Goal: Information Seeking & Learning: Learn about a topic

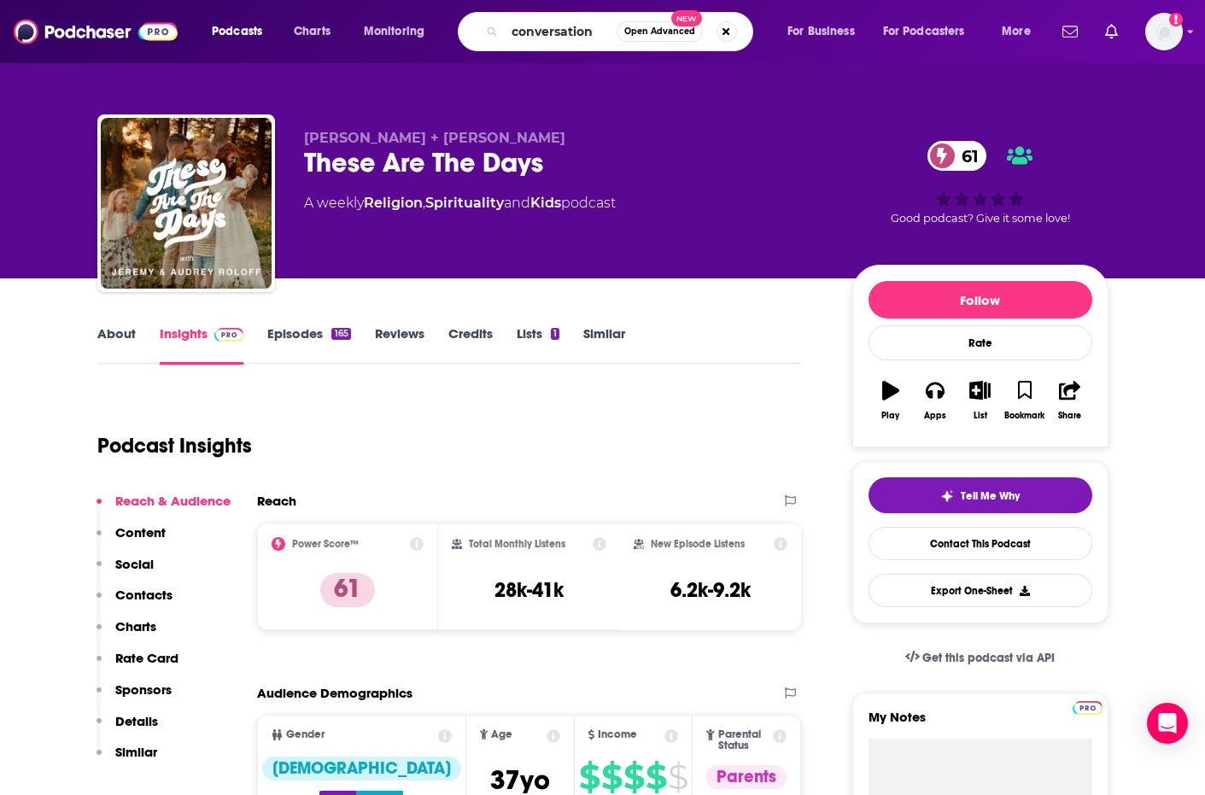
type input "conversations"
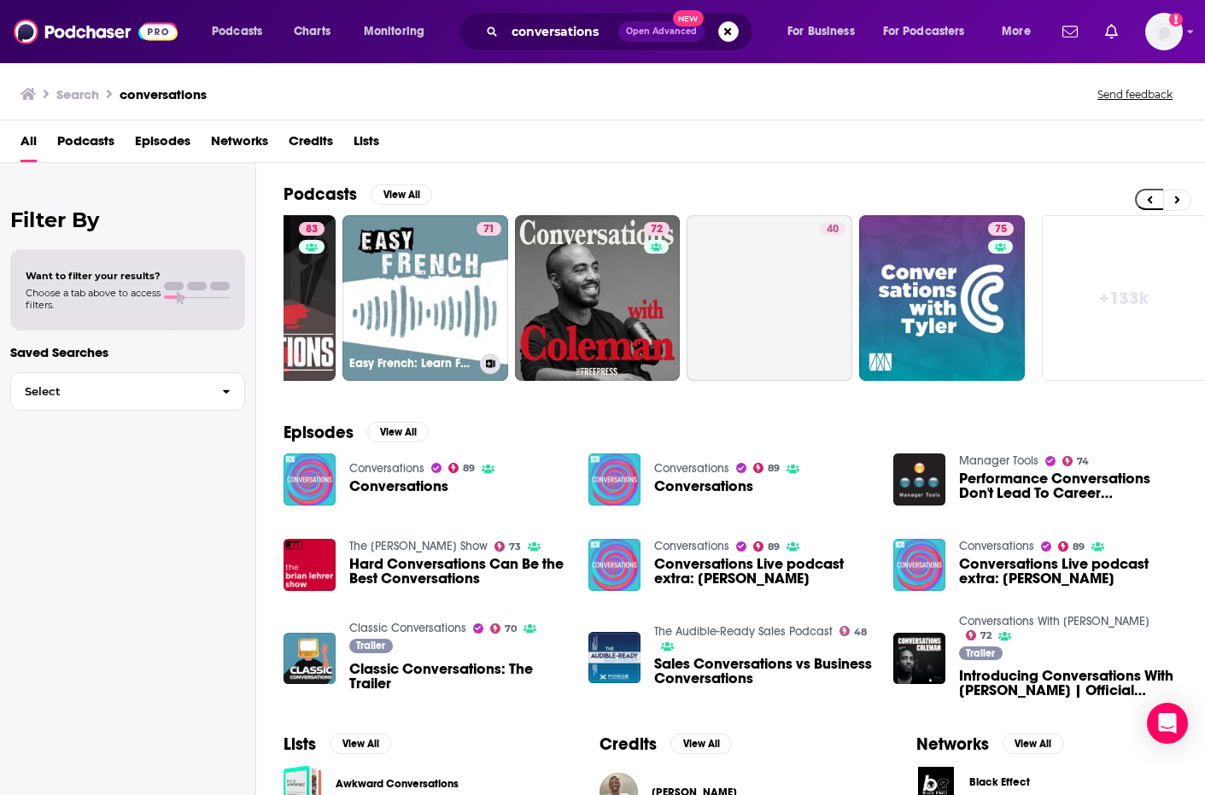
scroll to position [0, 647]
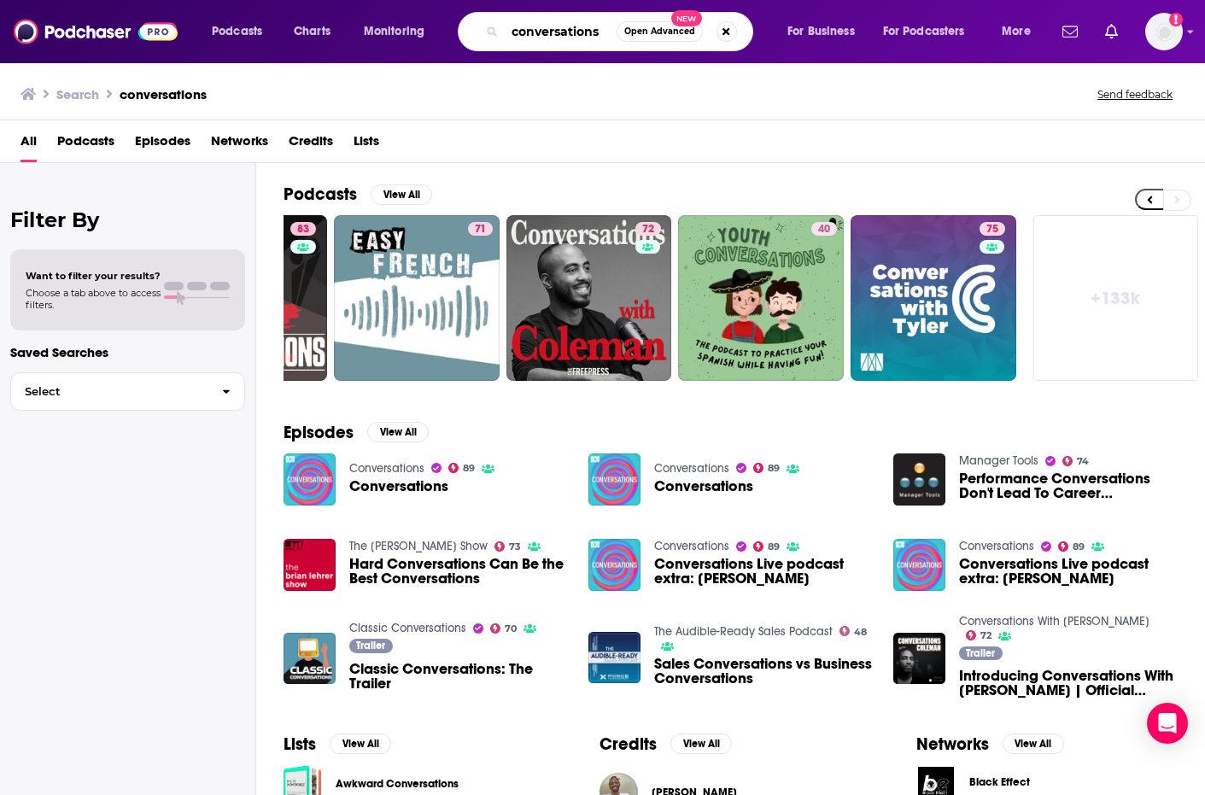
click at [604, 35] on input "conversations" at bounding box center [561, 31] width 112 height 27
type input "conversations with [PERSON_NAME]"
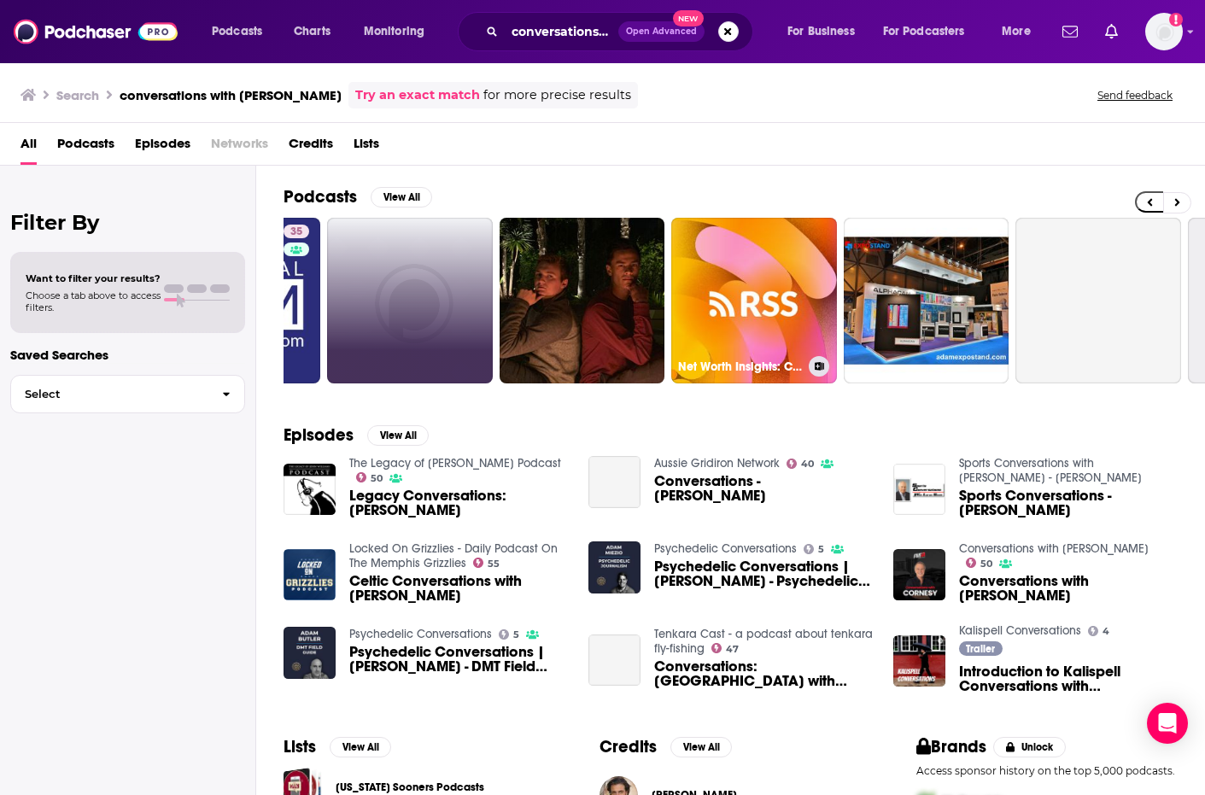
scroll to position [0, 359]
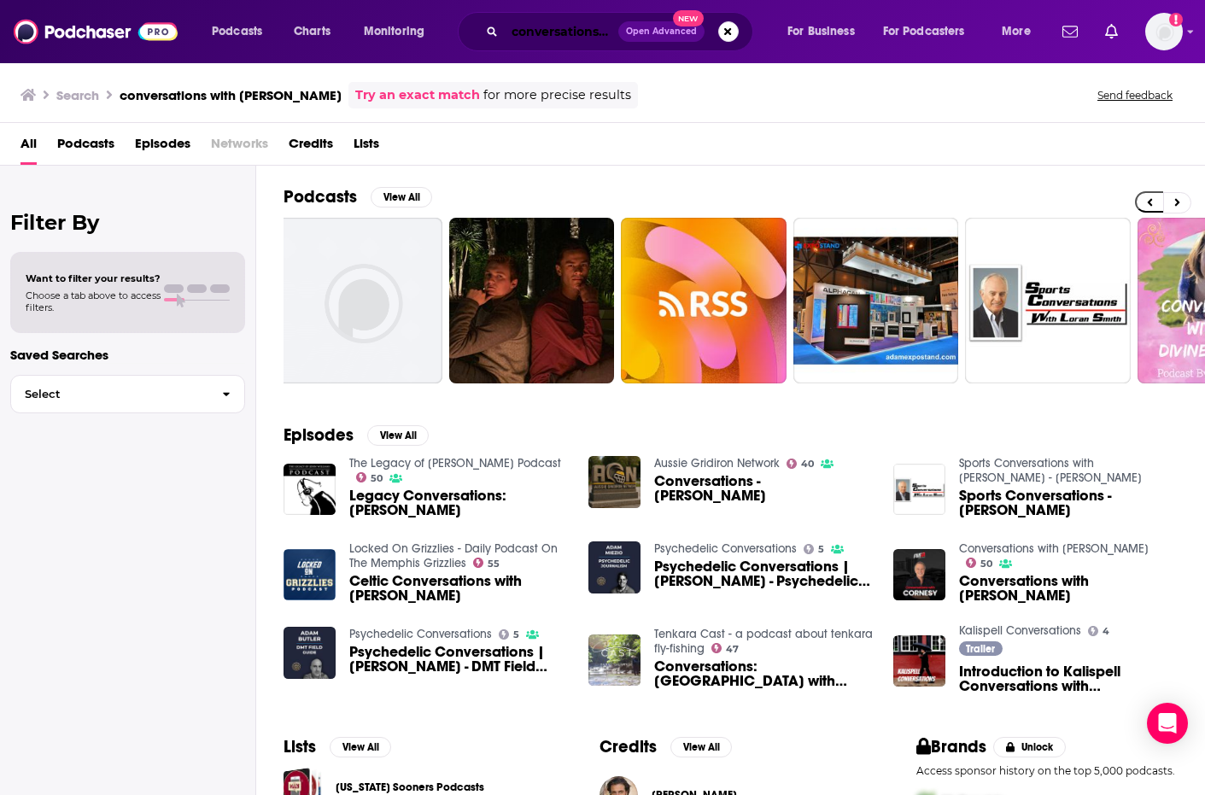
click at [514, 36] on input "conversations with [PERSON_NAME]" at bounding box center [562, 31] width 114 height 27
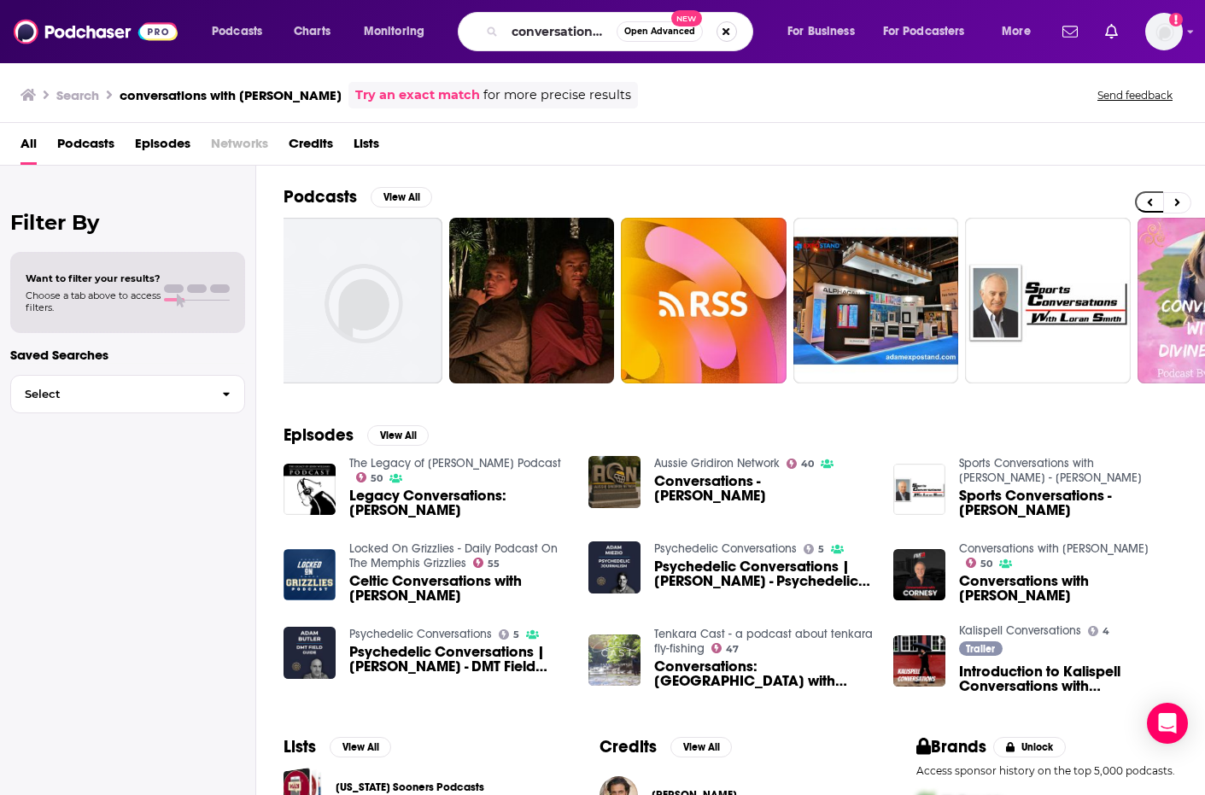
click at [721, 30] on button "Search podcasts, credits, & more..." at bounding box center [726, 31] width 20 height 20
type input "[PERSON_NAME]"
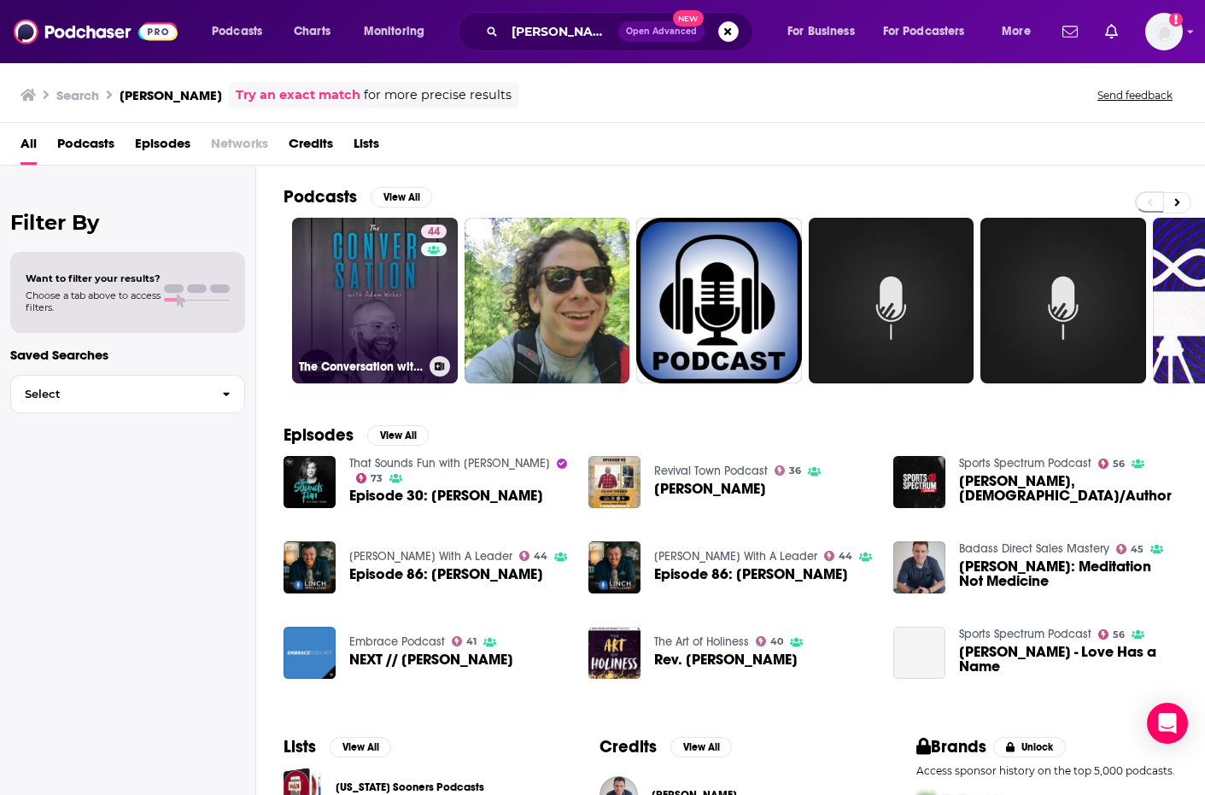
click at [372, 315] on link "44 The Conversation with [PERSON_NAME]" at bounding box center [375, 301] width 166 height 166
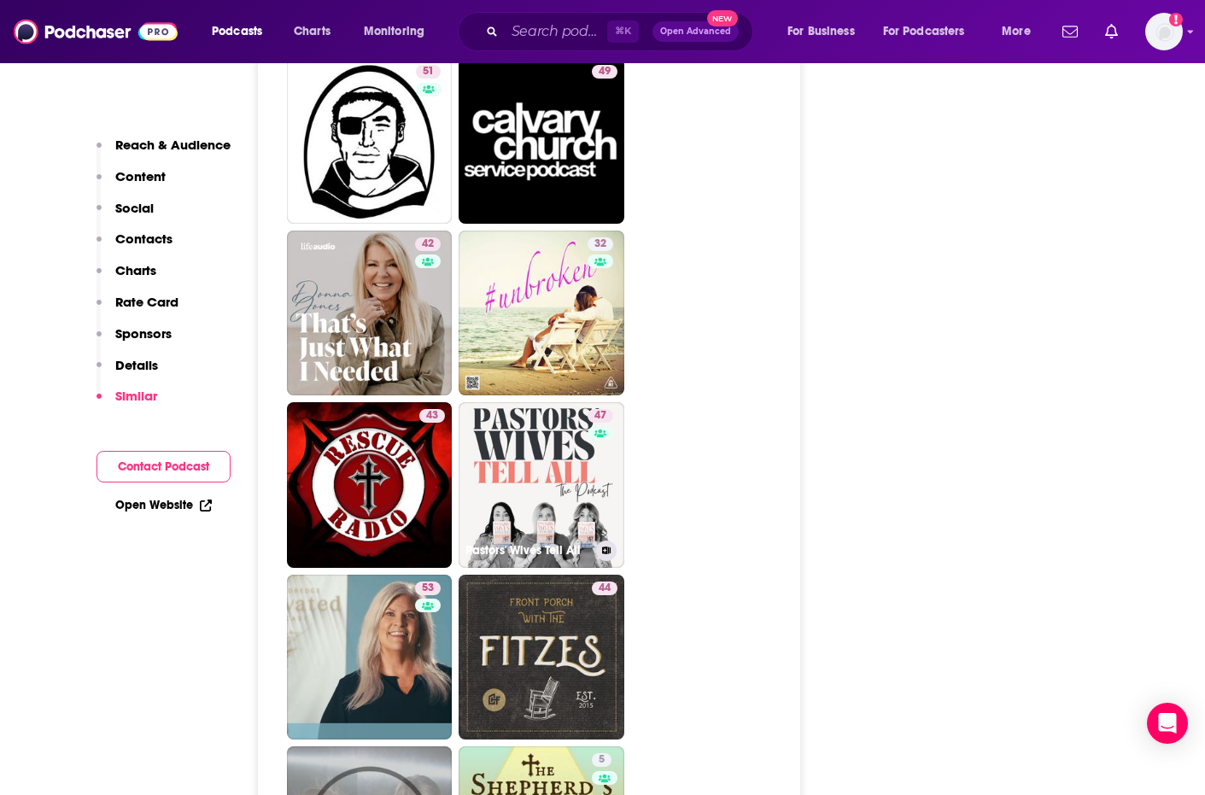
scroll to position [3626, 0]
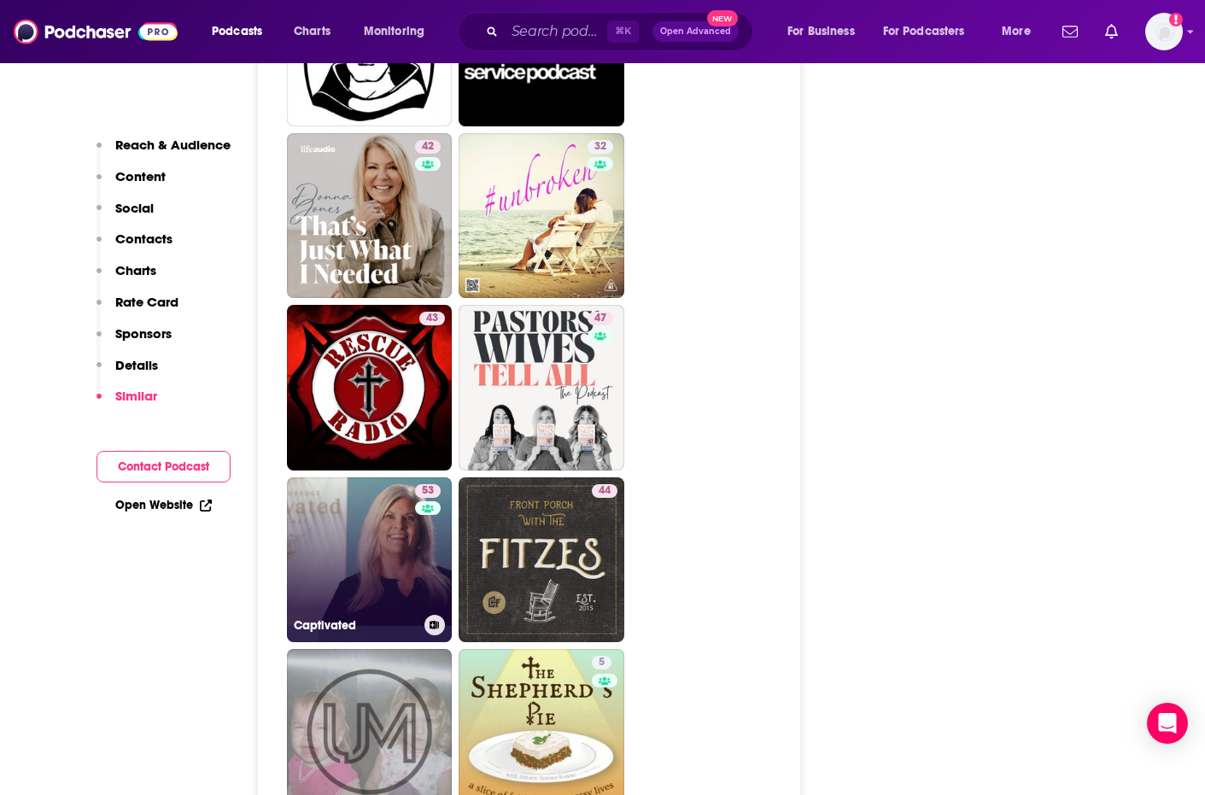
click at [418, 492] on div "53" at bounding box center [430, 549] width 30 height 131
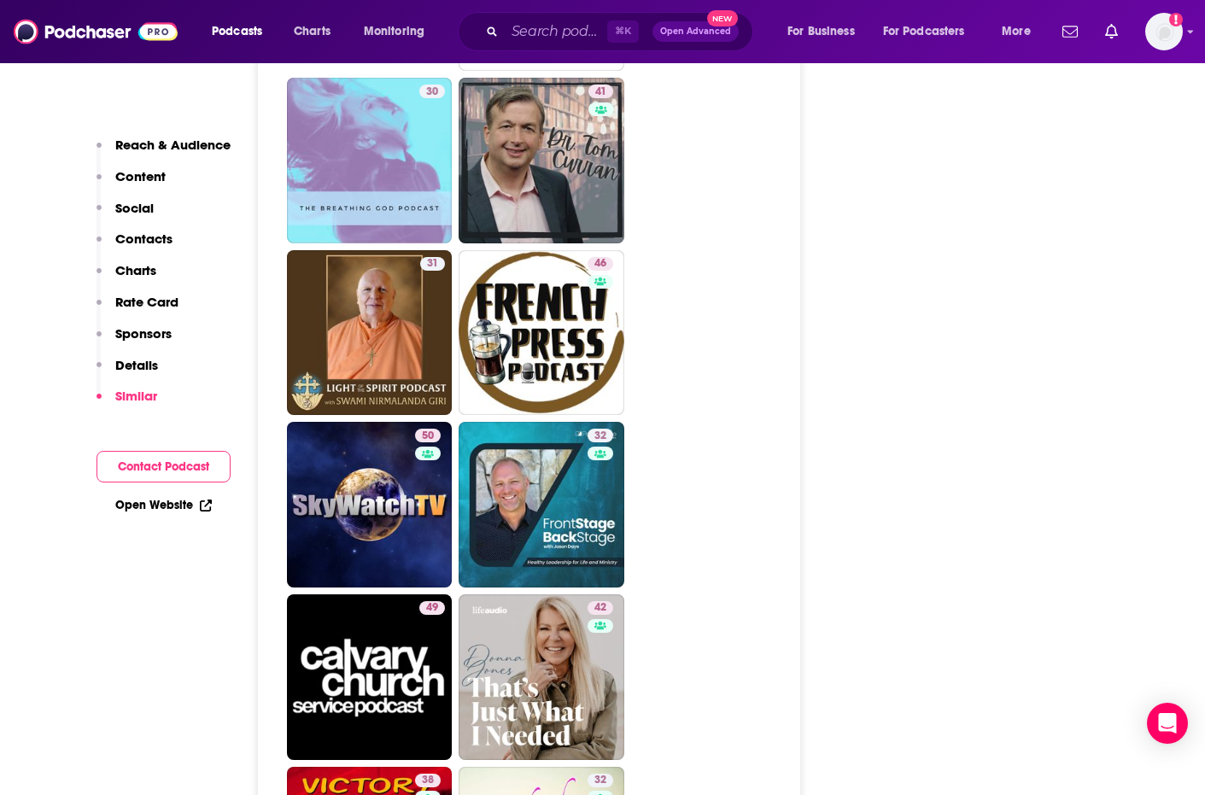
scroll to position [3900, 0]
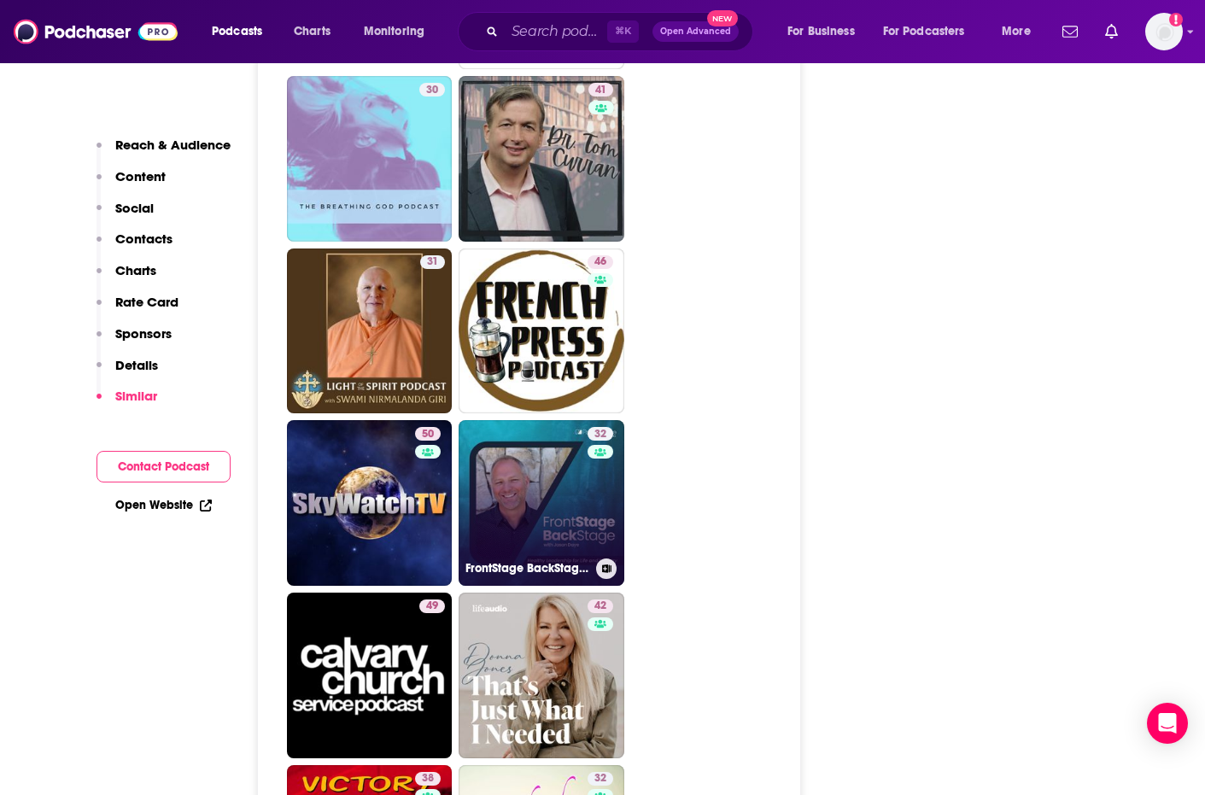
click at [584, 425] on link "32 FrontStage BackStage with [PERSON_NAME] - Healthy Leadership for Life and Mi…" at bounding box center [541, 503] width 166 height 166
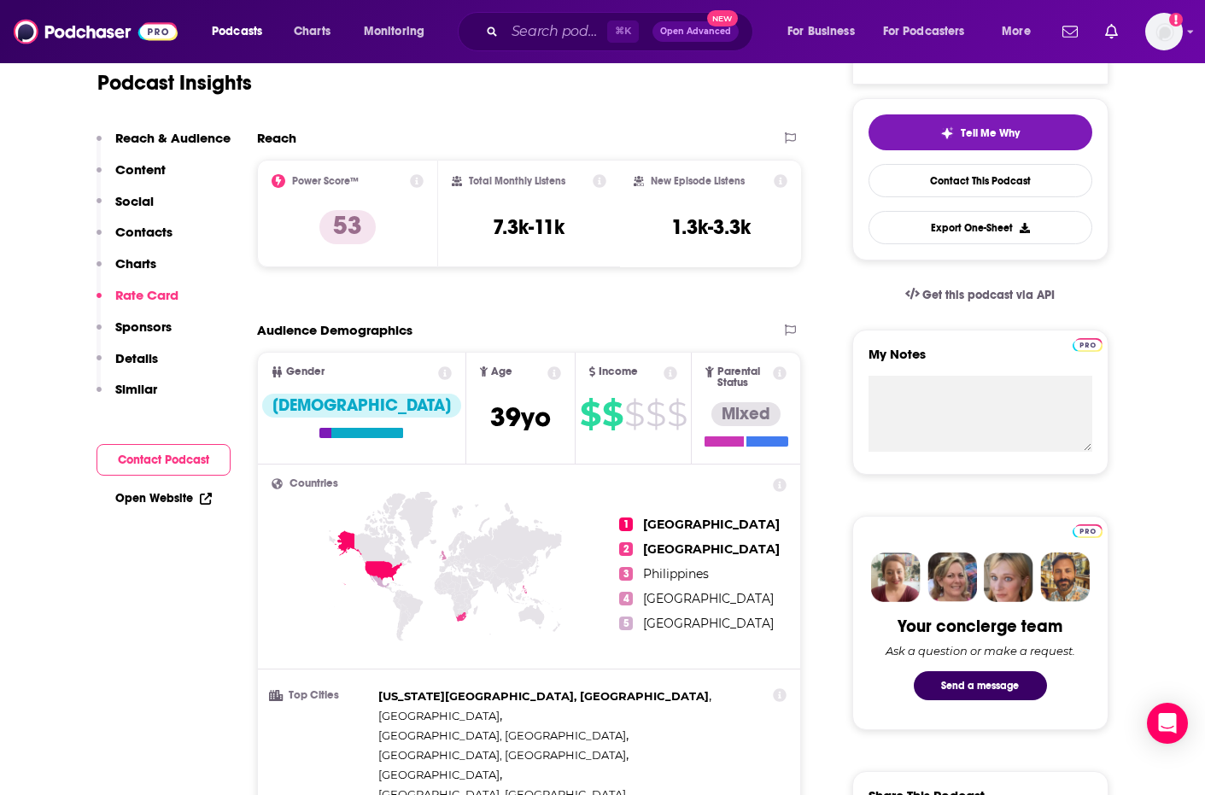
scroll to position [270, 0]
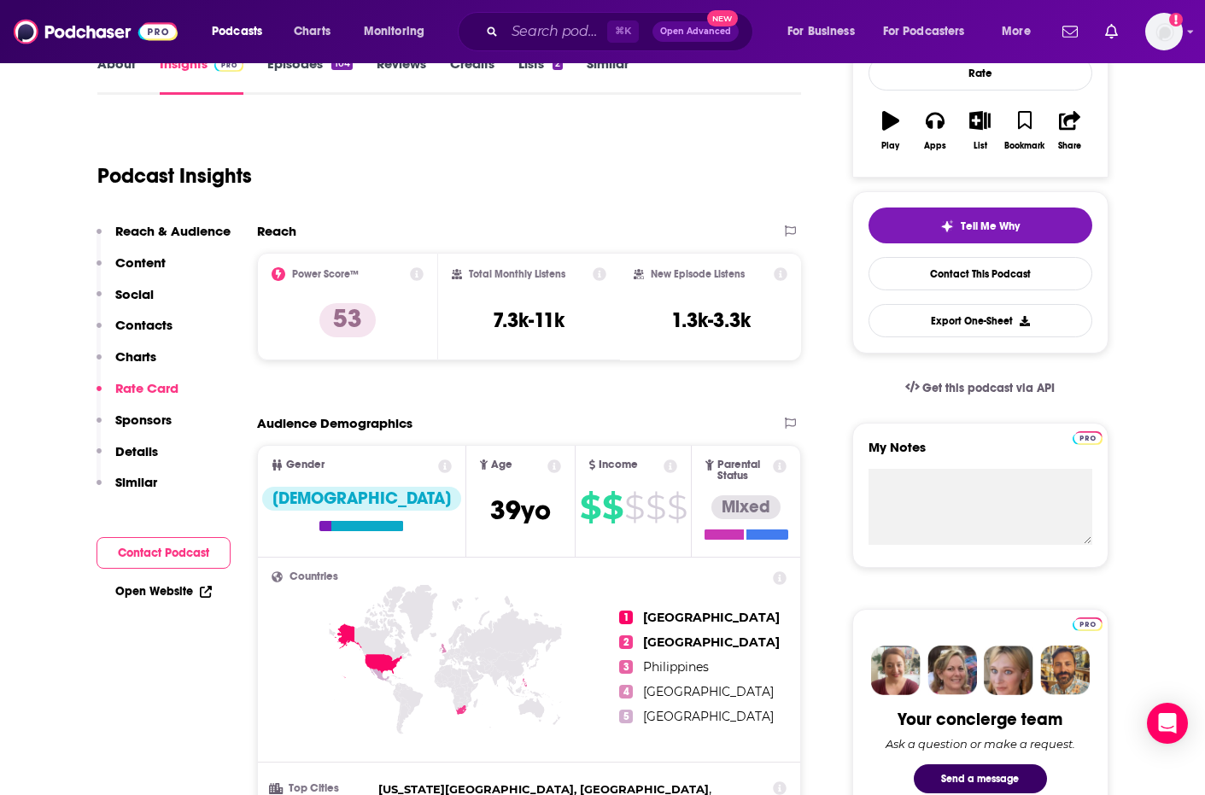
type input "[URL][DOMAIN_NAME][PERSON_NAME]"
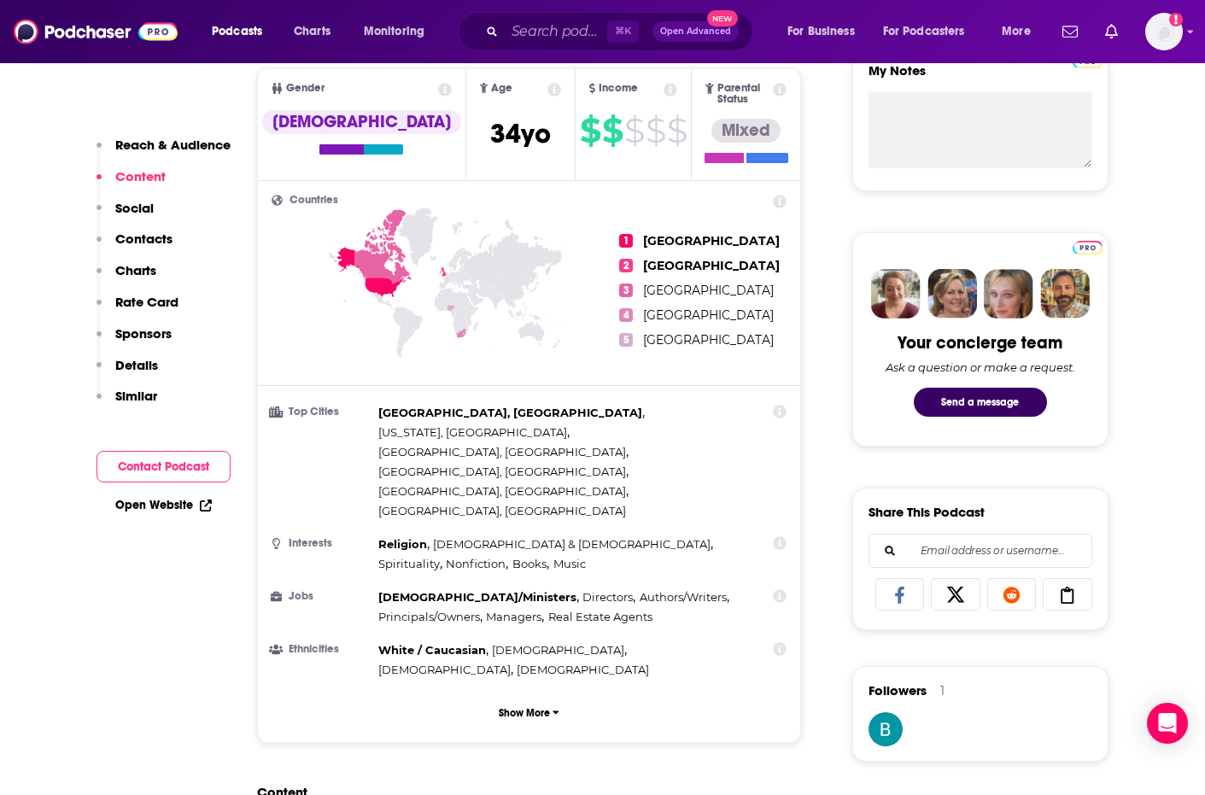
scroll to position [504, 0]
